Goal: Task Accomplishment & Management: Manage account settings

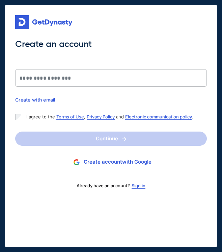
click at [102, 163] on button "Create account with Google" at bounding box center [111, 162] width 192 height 12
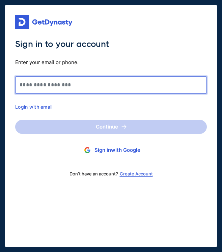
click at [86, 87] on input "Sign in to your account Enter your email or phone." at bounding box center [111, 85] width 192 height 18
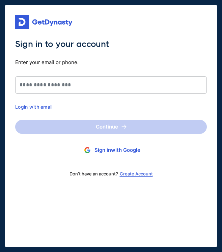
click at [106, 149] on button "Sign in with Google" at bounding box center [111, 150] width 192 height 12
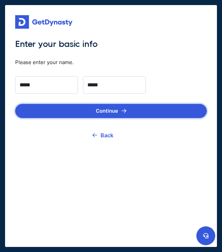
click at [128, 108] on button "Continue" at bounding box center [111, 111] width 192 height 14
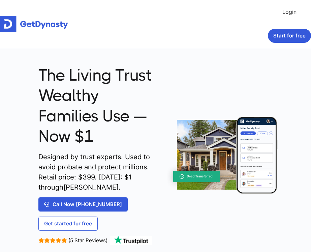
click at [295, 12] on link "Login" at bounding box center [290, 11] width 14 height 13
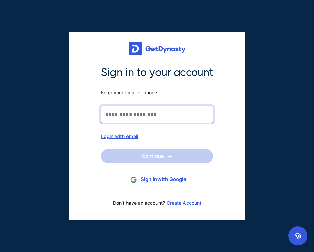
click at [176, 113] on input "Sign in to your account Enter your email or phone." at bounding box center [157, 115] width 112 height 18
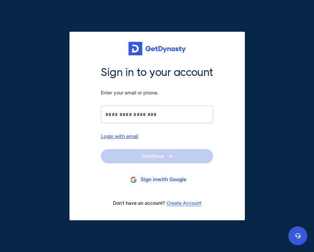
click at [127, 138] on div "Login with email" at bounding box center [157, 136] width 112 height 6
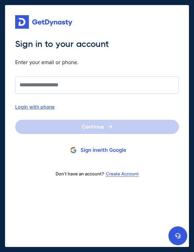
click at [96, 148] on button "Sign in with Google" at bounding box center [97, 150] width 164 height 12
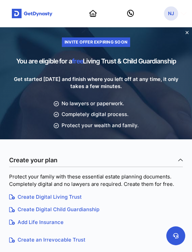
click at [186, 16] on icon "button" at bounding box center [183, 13] width 6 height 7
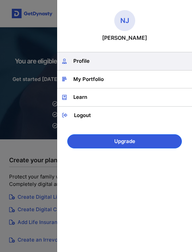
click at [90, 58] on link "Profile" at bounding box center [124, 61] width 135 height 18
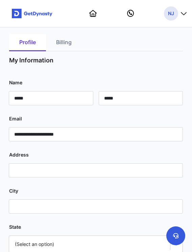
click at [71, 51] on link "Billing" at bounding box center [64, 42] width 36 height 17
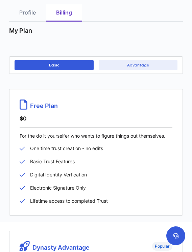
scroll to position [28, 0]
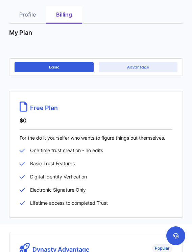
click at [137, 72] on button "Advantage" at bounding box center [137, 67] width 79 height 10
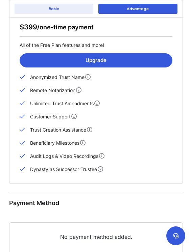
scroll to position [274, 0]
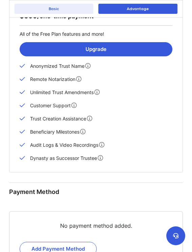
click at [188, 112] on div "Profile Billing My Plan Basic Advantage Free Plan $0 For the do it yourselfer w…" at bounding box center [96, 43] width 192 height 581
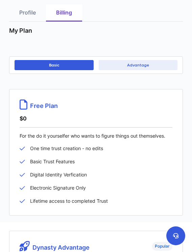
scroll to position [0, 0]
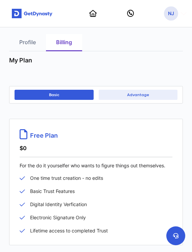
click at [186, 17] on icon "button" at bounding box center [183, 13] width 6 height 7
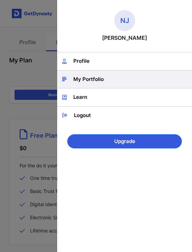
click at [92, 84] on link "My Portfolio" at bounding box center [124, 79] width 135 height 18
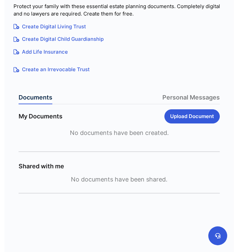
scroll to position [172, 0]
